Goal: Navigation & Orientation: Find specific page/section

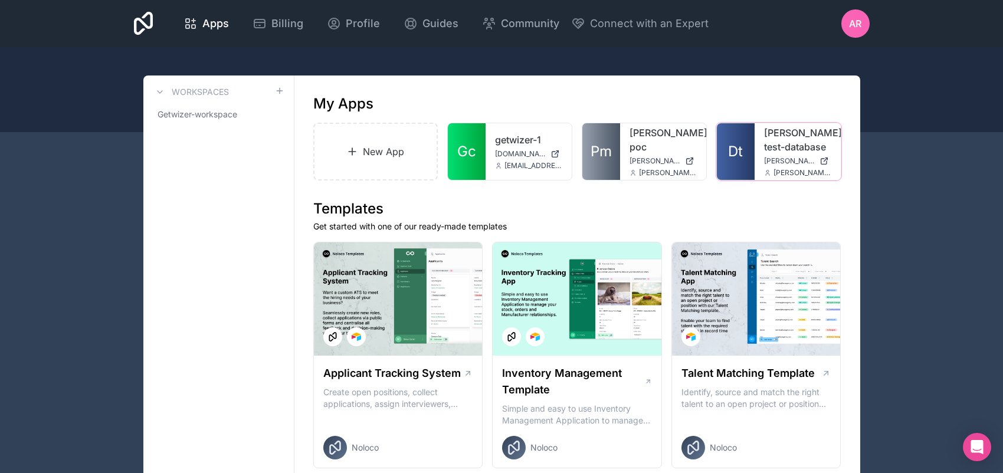
click at [0, 0] on icon at bounding box center [0, 0] width 0 height 0
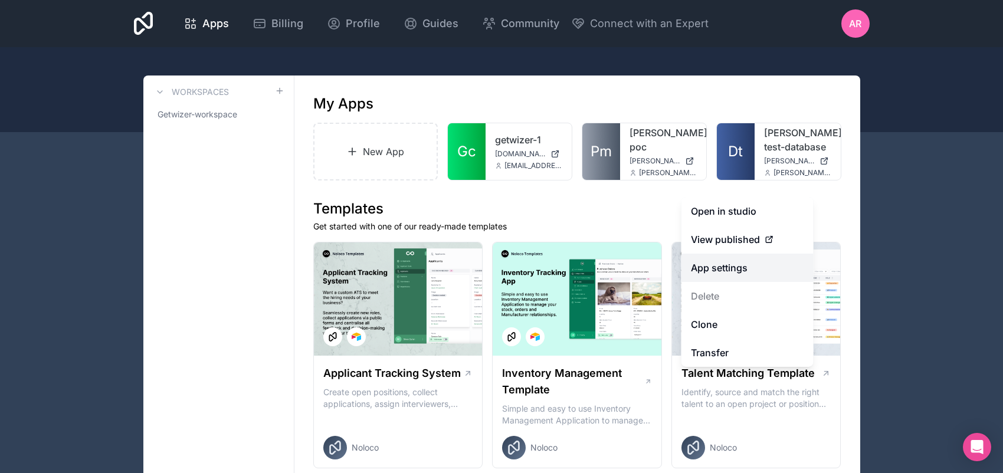
click at [726, 281] on link "App settings" at bounding box center [747, 268] width 132 height 28
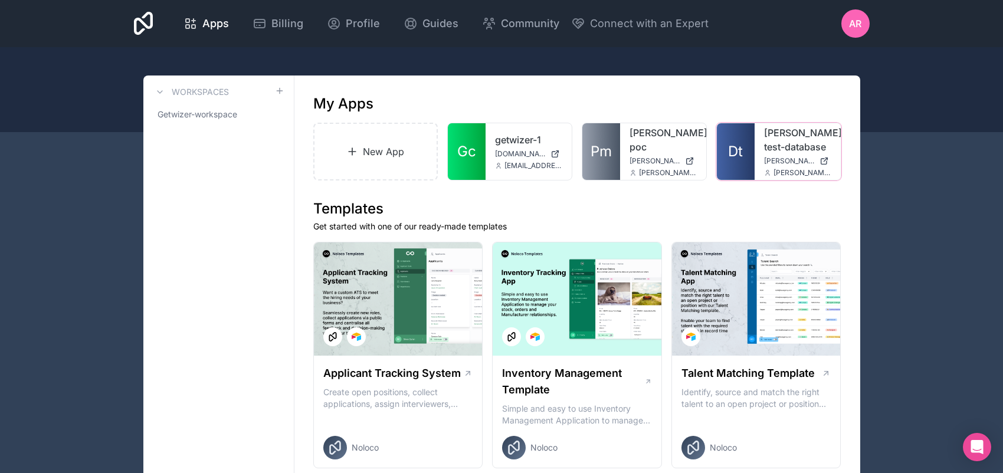
click at [755, 178] on link "Dt" at bounding box center [736, 151] width 38 height 57
